Goal: Task Accomplishment & Management: Manage account settings

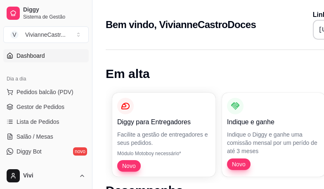
scroll to position [84, 0]
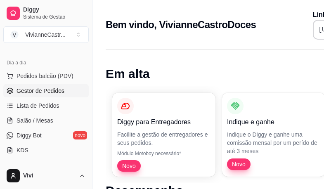
click at [65, 91] on link "Gestor de Pedidos" at bounding box center [46, 90] width 86 height 13
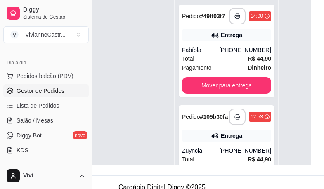
scroll to position [114, 93]
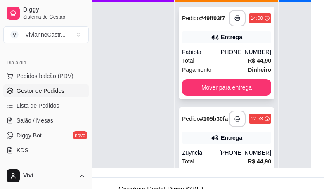
click at [241, 56] on div "[PHONE_NUMBER]" at bounding box center [245, 52] width 52 height 8
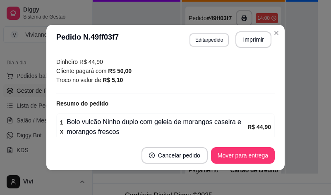
scroll to position [191, 0]
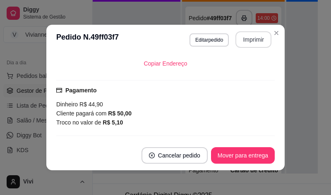
click at [251, 43] on button "Imprimir" at bounding box center [253, 39] width 36 height 17
click at [252, 41] on button "Imprimir" at bounding box center [253, 39] width 36 height 17
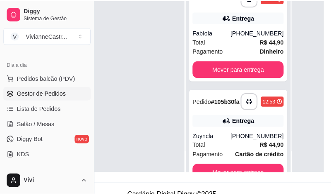
scroll to position [29, 46]
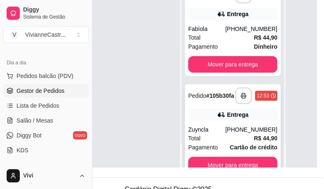
click at [240, 115] on div "Entrega" at bounding box center [237, 115] width 21 height 8
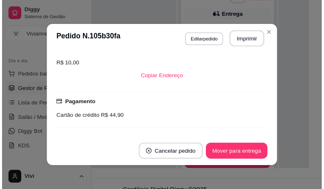
scroll to position [207, 0]
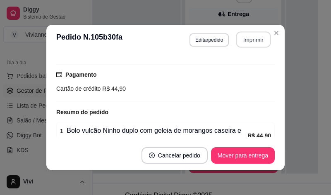
click at [255, 39] on button "Imprimir" at bounding box center [253, 40] width 35 height 16
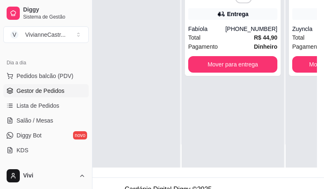
click at [228, 126] on div "**********" at bounding box center [233, 73] width 102 height 189
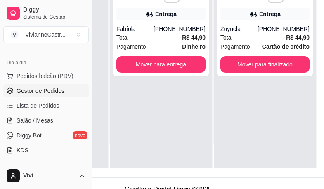
scroll to position [114, 93]
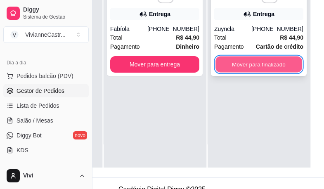
click at [254, 59] on button "Mover para finalizado" at bounding box center [259, 65] width 87 height 16
